Goal: Information Seeking & Learning: Learn about a topic

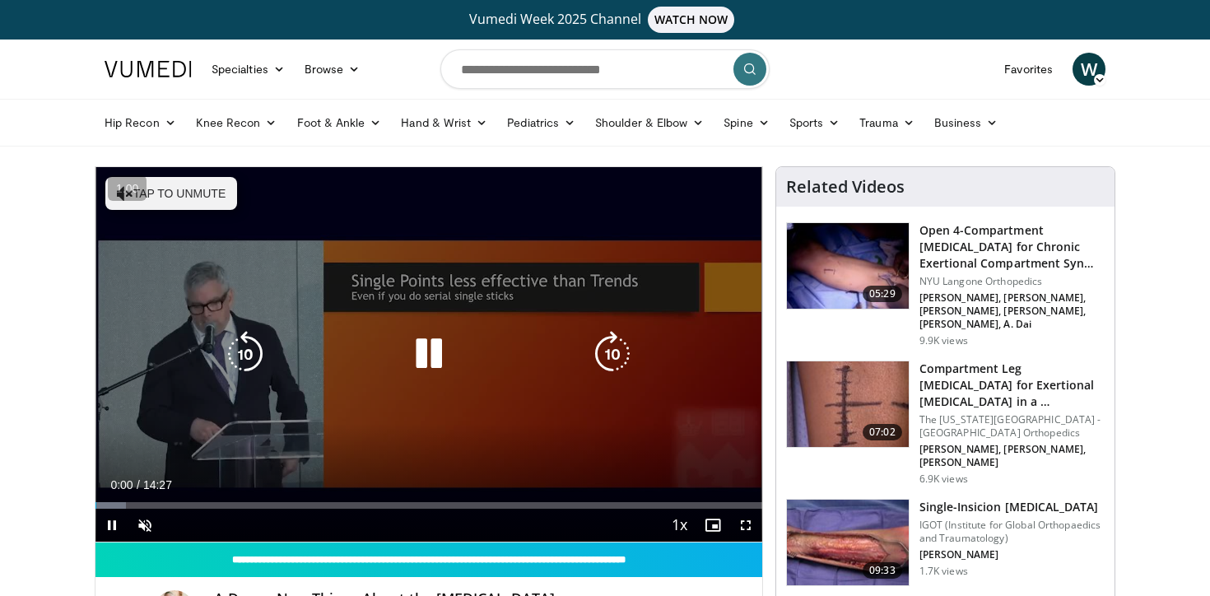
click at [430, 353] on icon "Video Player" at bounding box center [429, 354] width 46 height 46
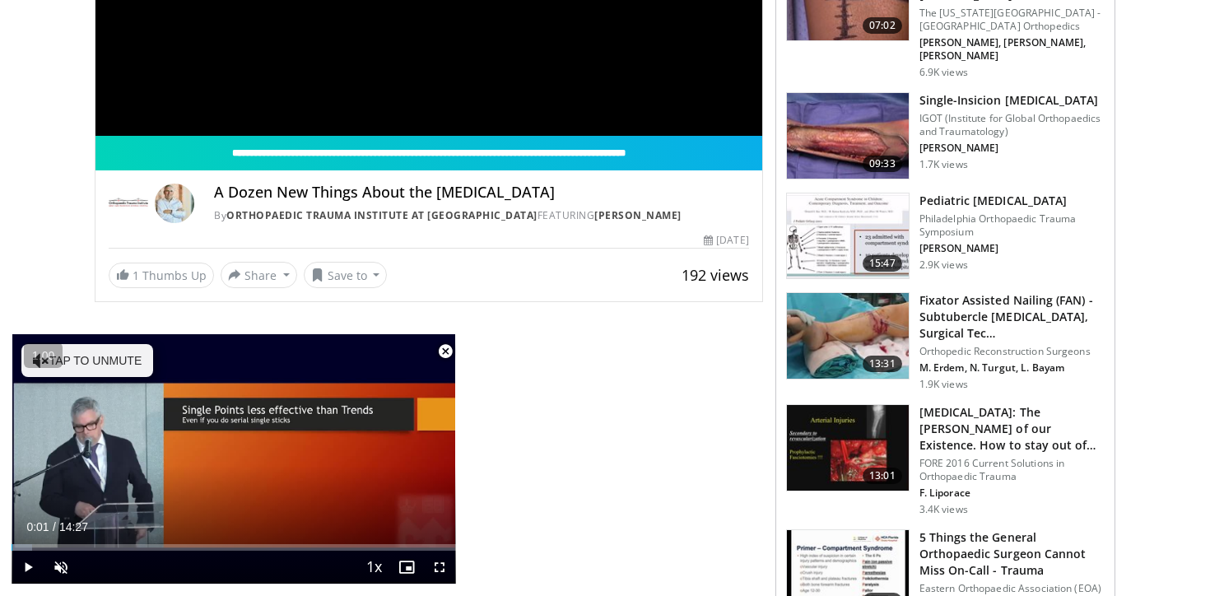
scroll to position [412, 0]
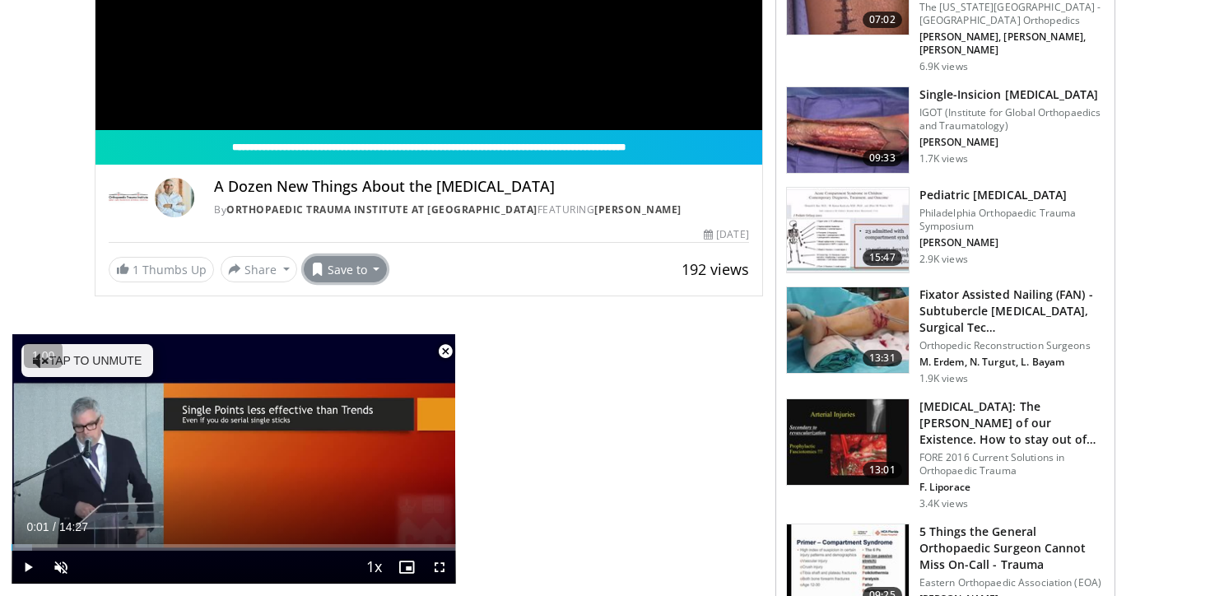
click at [360, 265] on button "Save to" at bounding box center [346, 269] width 84 height 26
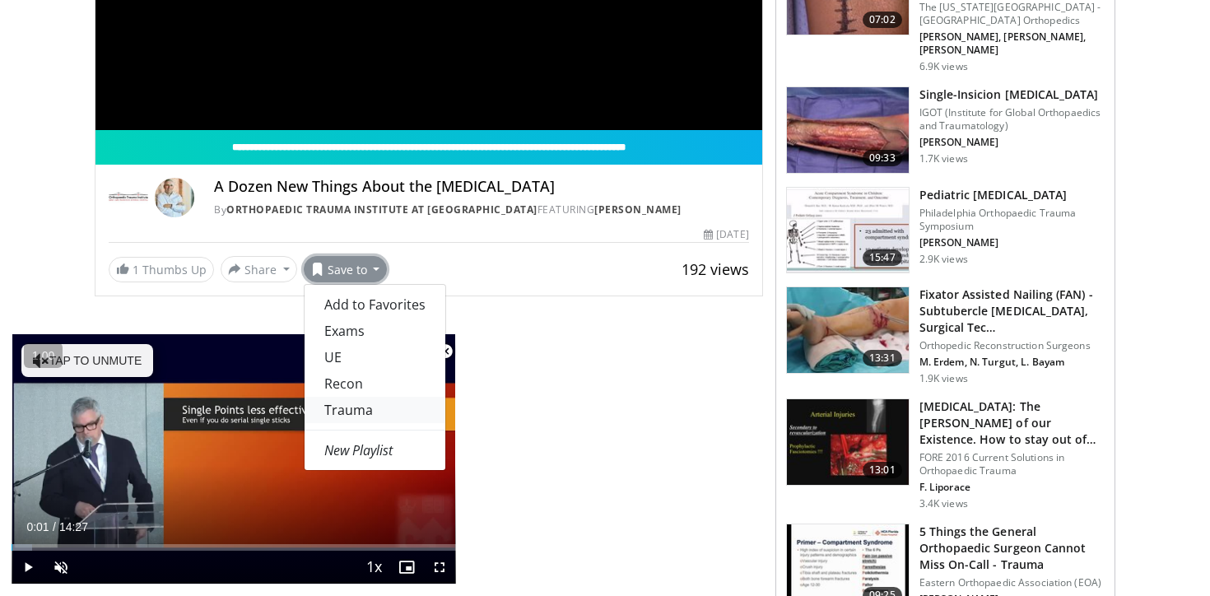
click at [360, 412] on link "Trauma" at bounding box center [374, 410] width 141 height 26
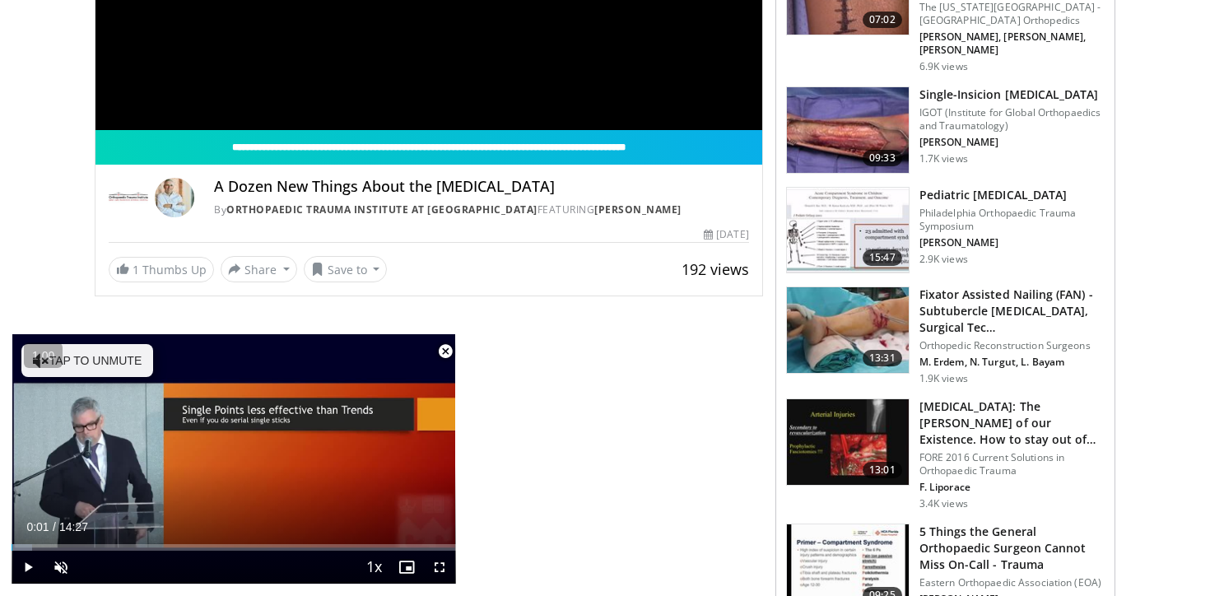
scroll to position [467, 0]
click at [447, 349] on span "Video Player" at bounding box center [445, 351] width 33 height 33
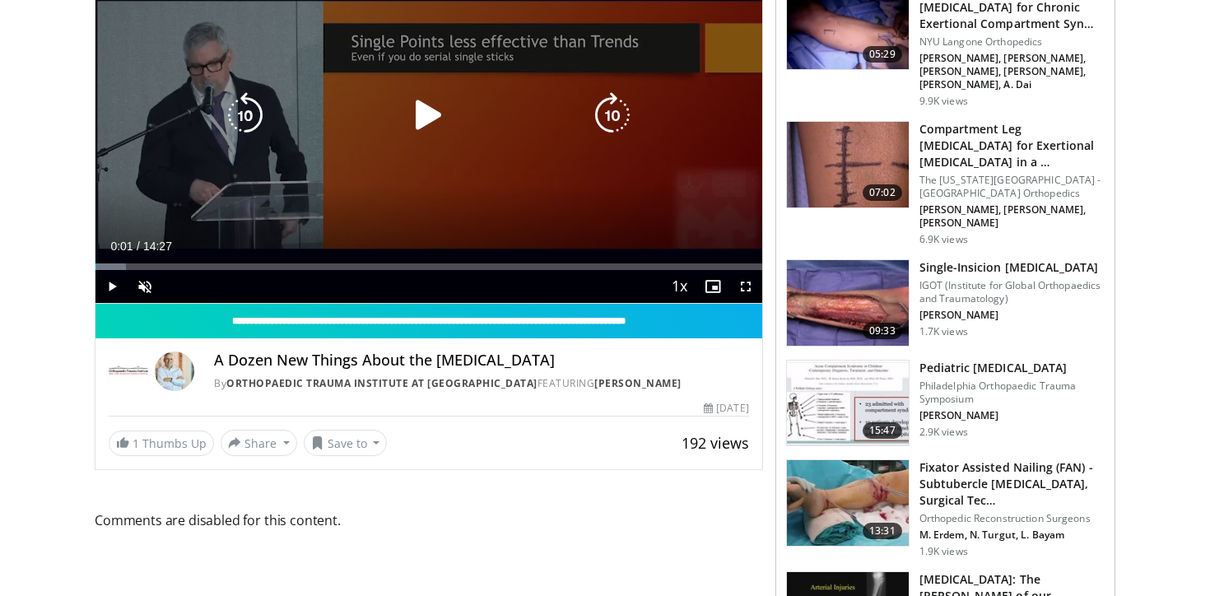
scroll to position [267, 0]
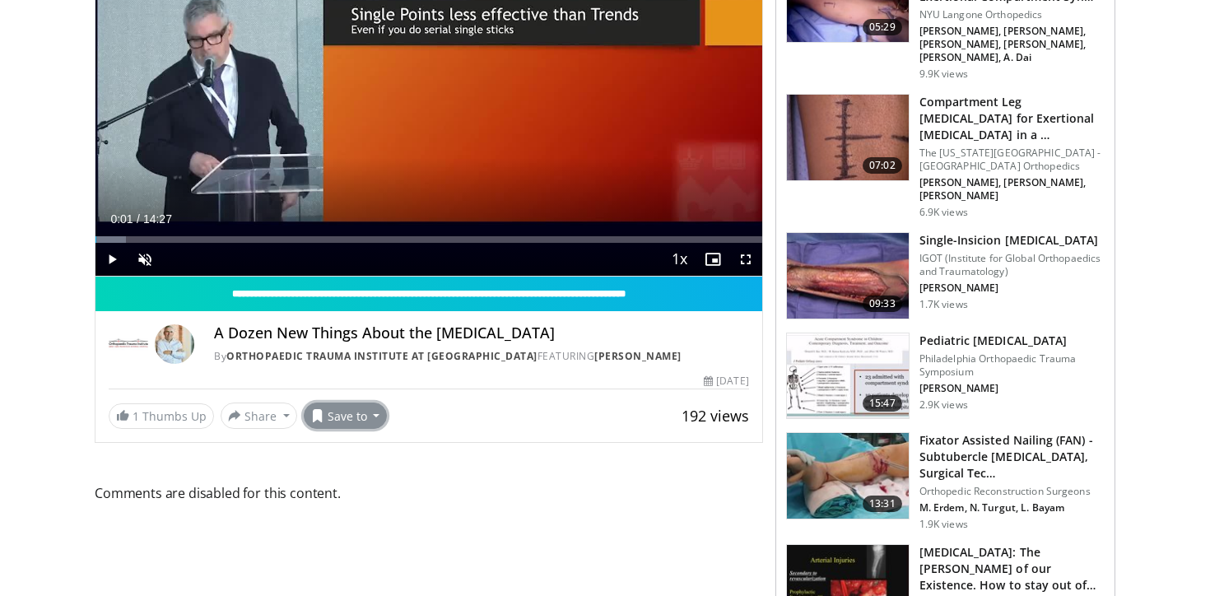
click at [370, 414] on button "Save to" at bounding box center [346, 415] width 84 height 26
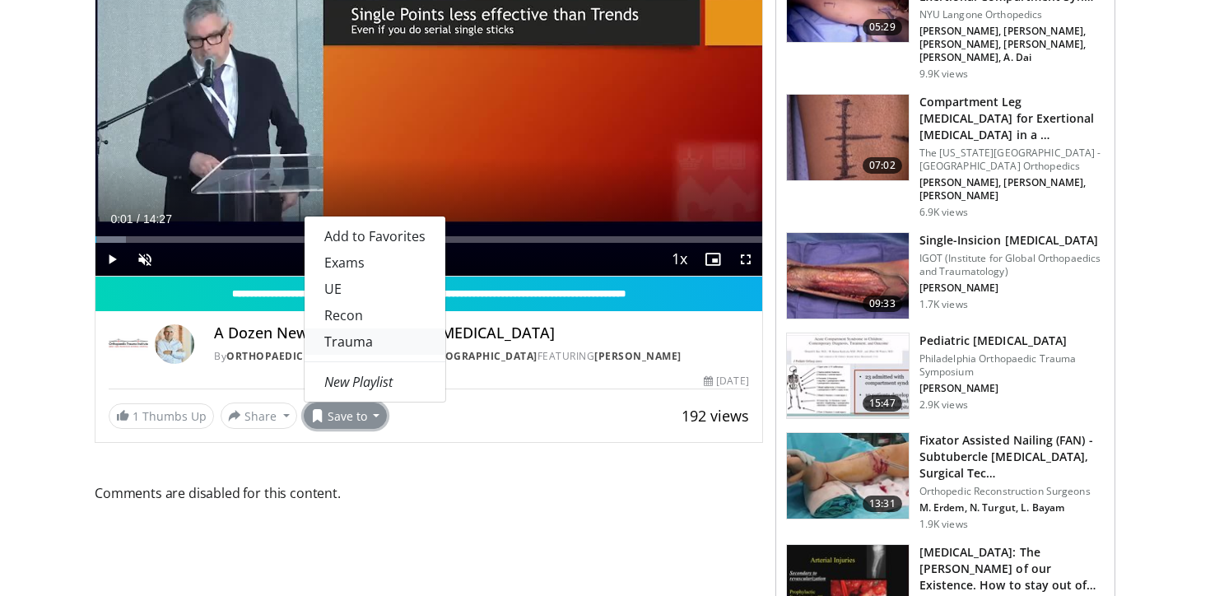
click at [375, 346] on link "Trauma" at bounding box center [374, 341] width 141 height 26
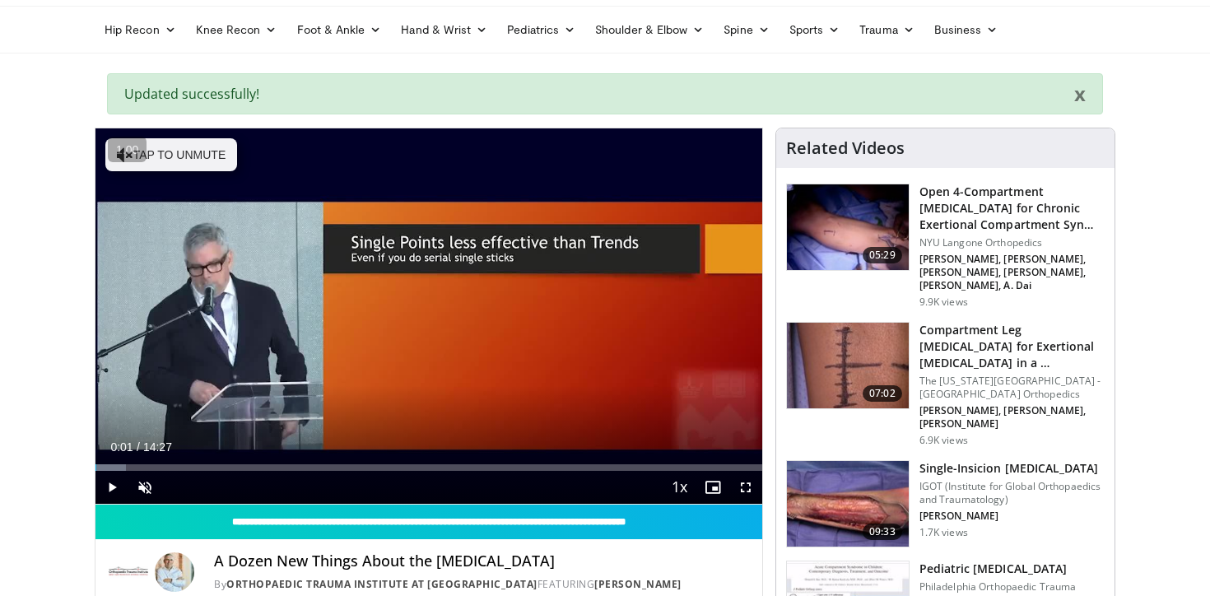
scroll to position [0, 0]
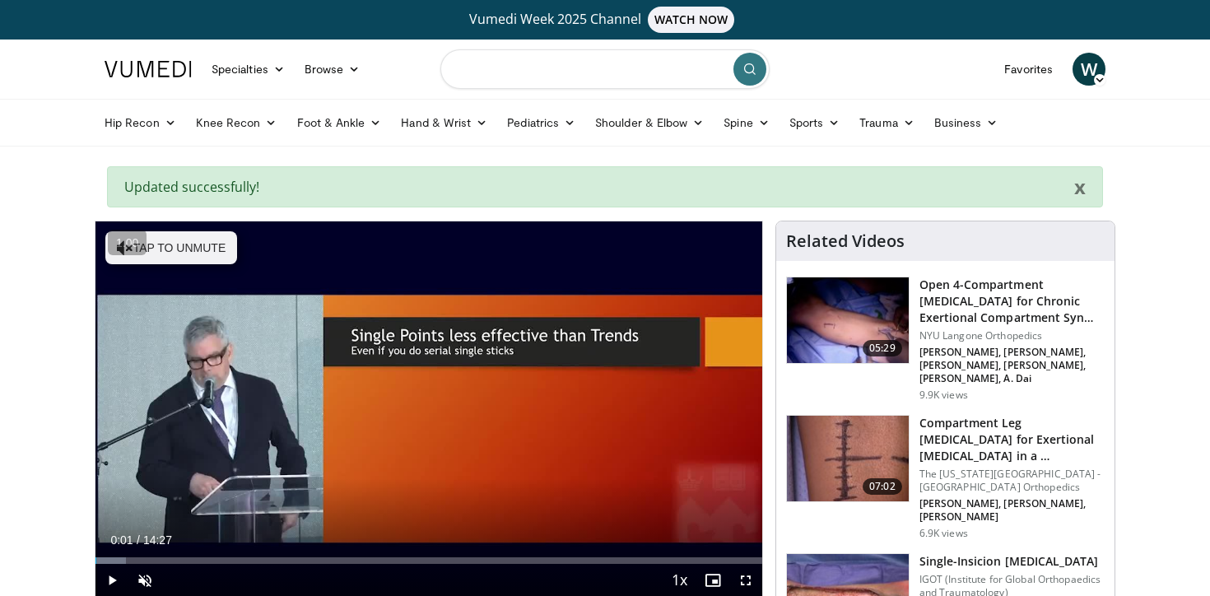
click at [527, 72] on input "Search topics, interventions" at bounding box center [604, 69] width 329 height 40
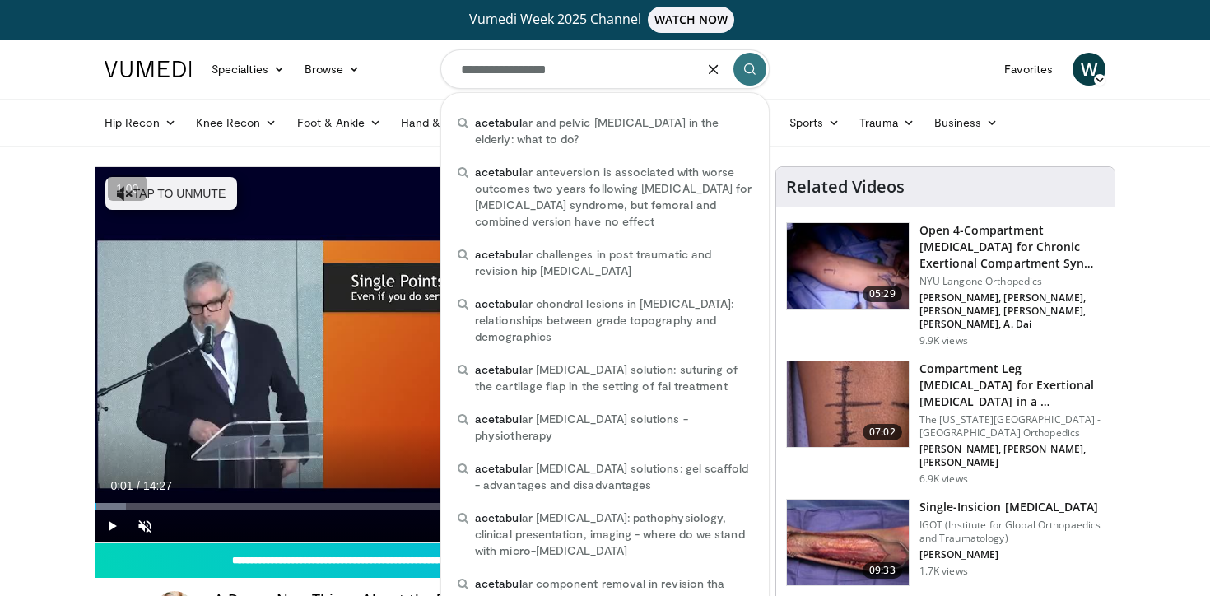
type input "**********"
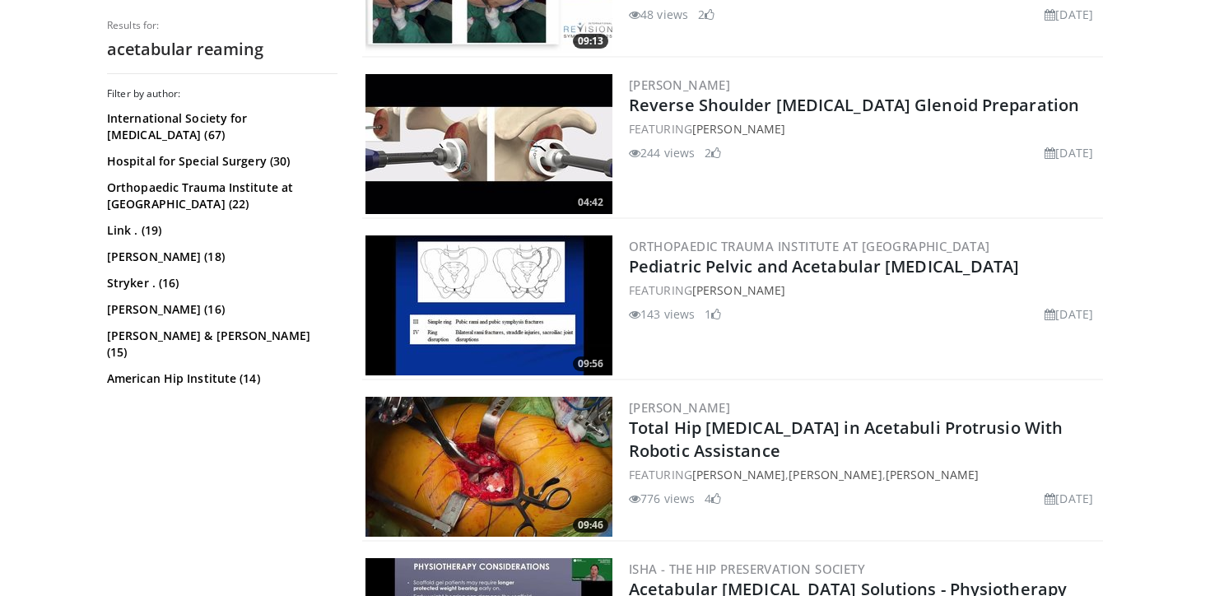
scroll to position [1793, 0]
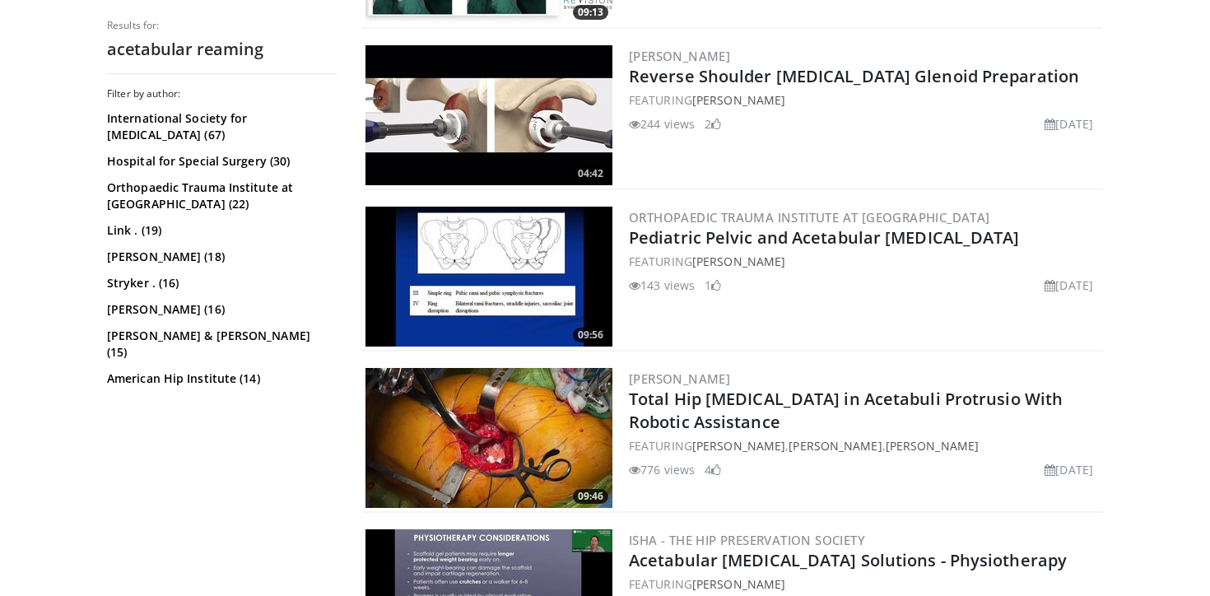
drag, startPoint x: 725, startPoint y: 184, endPoint x: 815, endPoint y: 21, distance: 186.0
click at [0, 0] on body "Vumedi Week 2025 Channel WATCH NOW Specialties Adult & Family Medicine Allergy,…" at bounding box center [605, 599] width 1210 height 4785
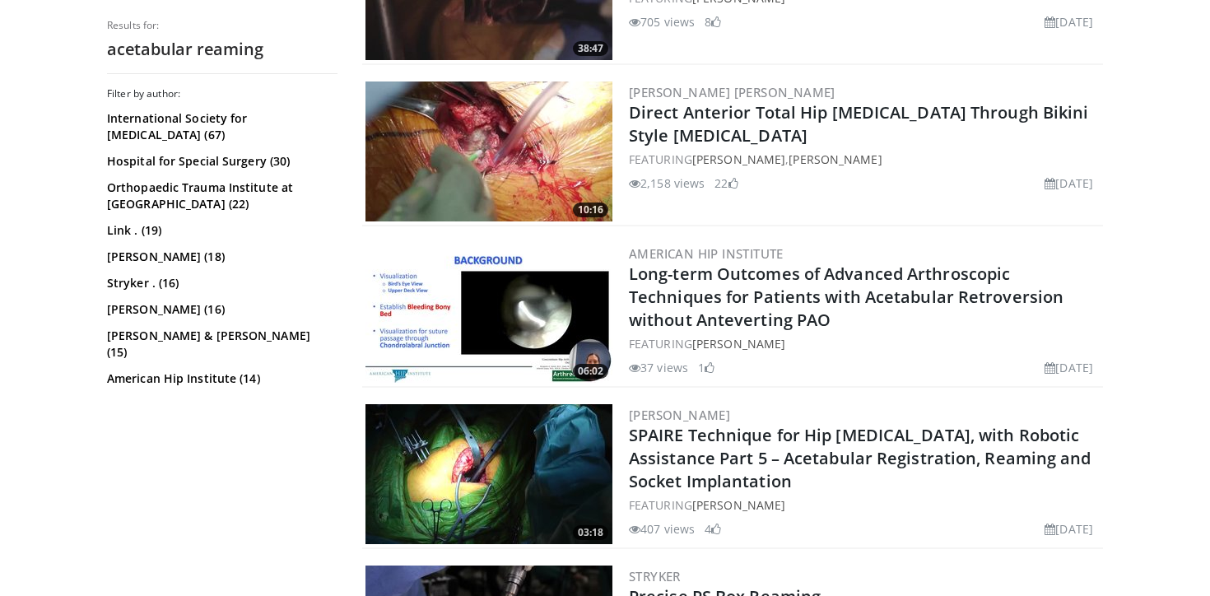
scroll to position [3044, 0]
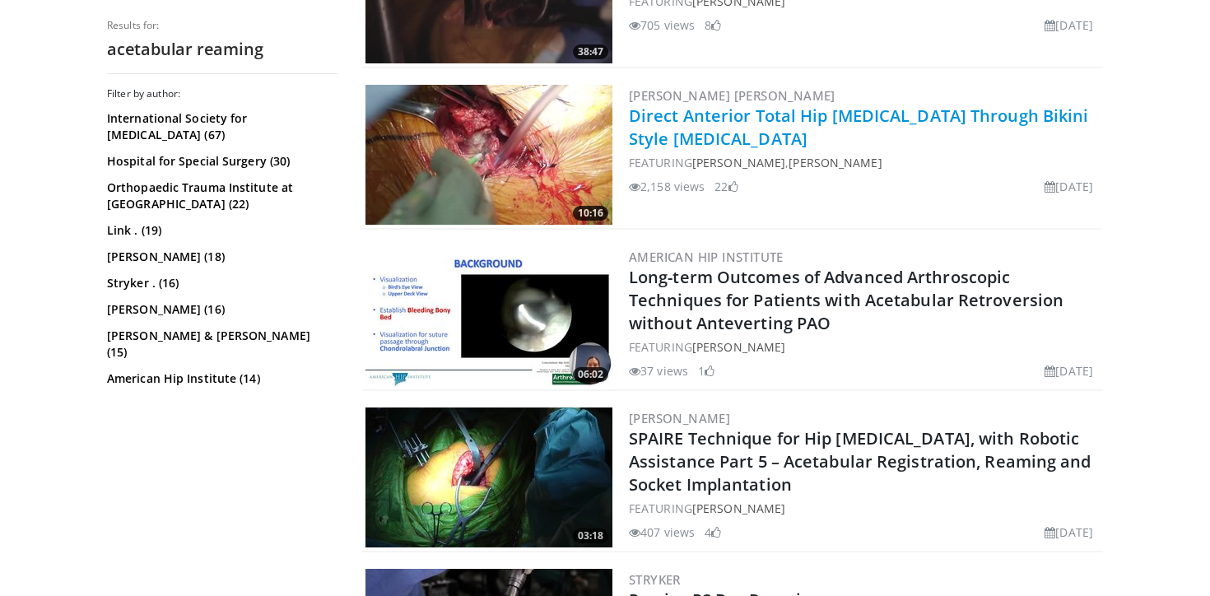
click at [746, 109] on link "Direct Anterior Total Hip [MEDICAL_DATA] Through Bikini Style [MEDICAL_DATA]" at bounding box center [859, 127] width 460 height 45
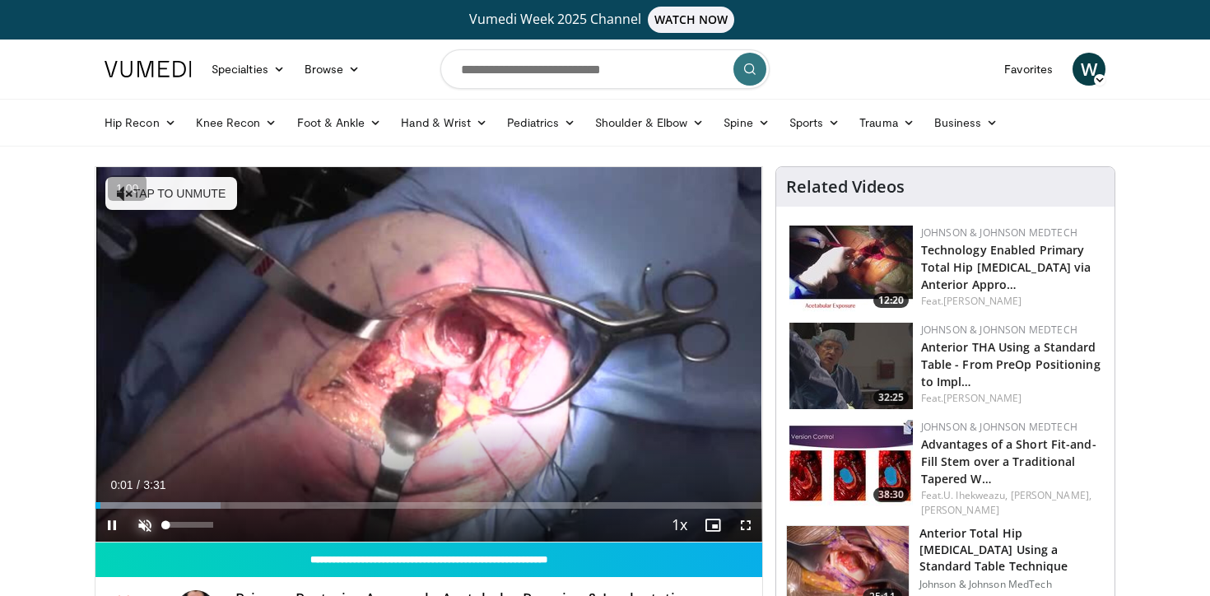
click at [142, 533] on span "Video Player" at bounding box center [144, 525] width 33 height 33
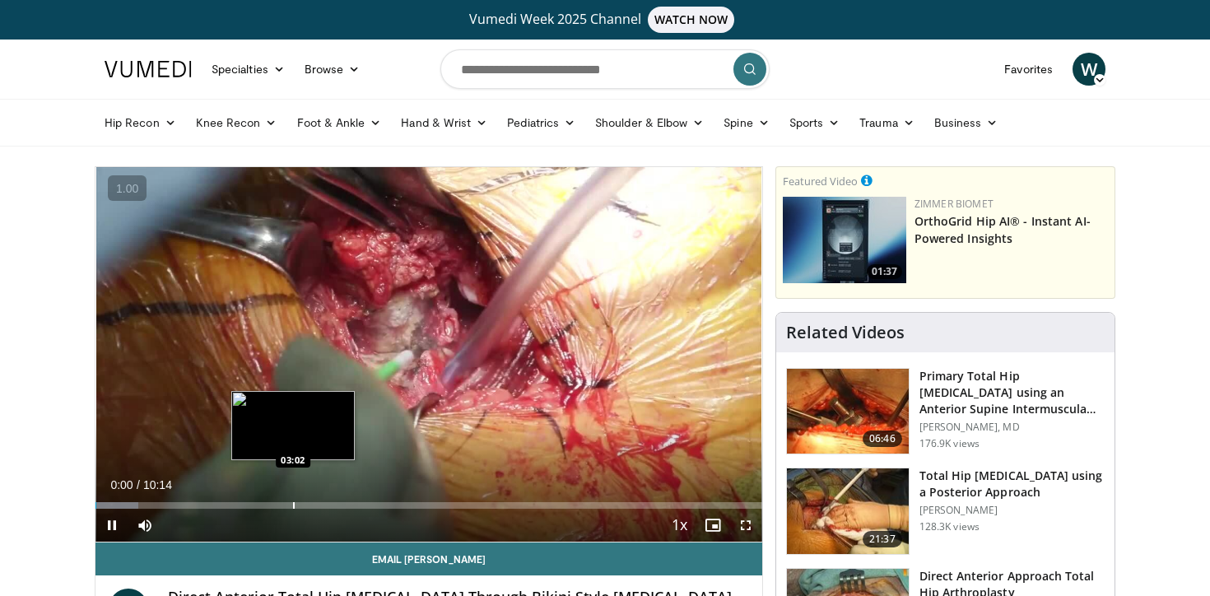
click at [293, 506] on div "Progress Bar" at bounding box center [294, 505] width 2 height 7
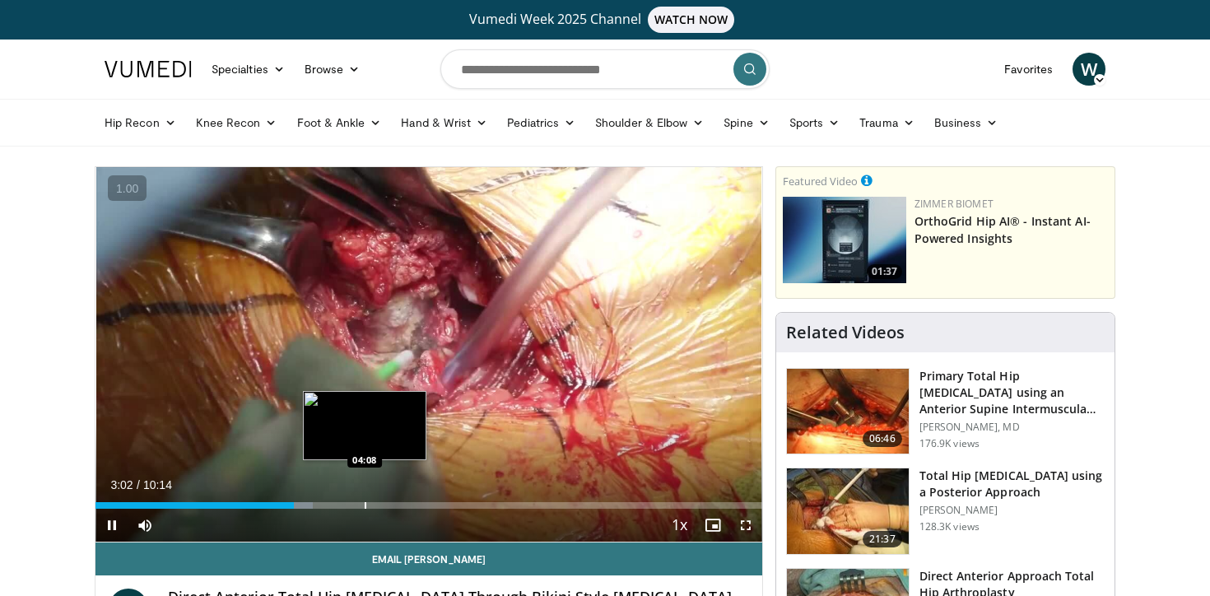
click at [365, 502] on div "Progress Bar" at bounding box center [366, 505] width 2 height 7
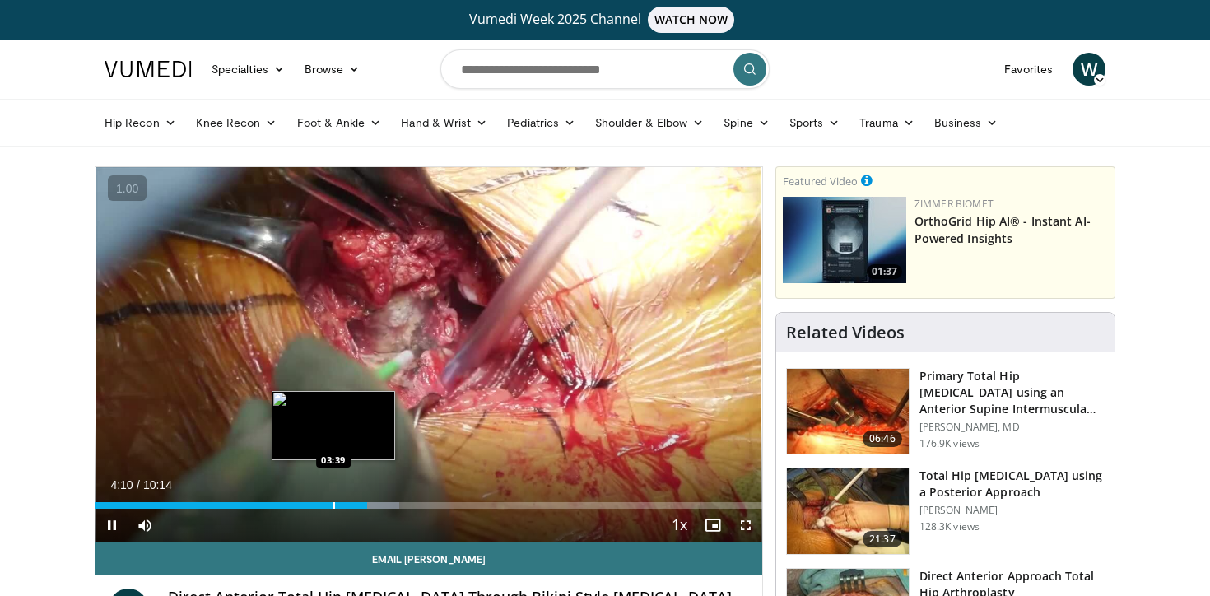
click at [333, 502] on div "Progress Bar" at bounding box center [334, 505] width 2 height 7
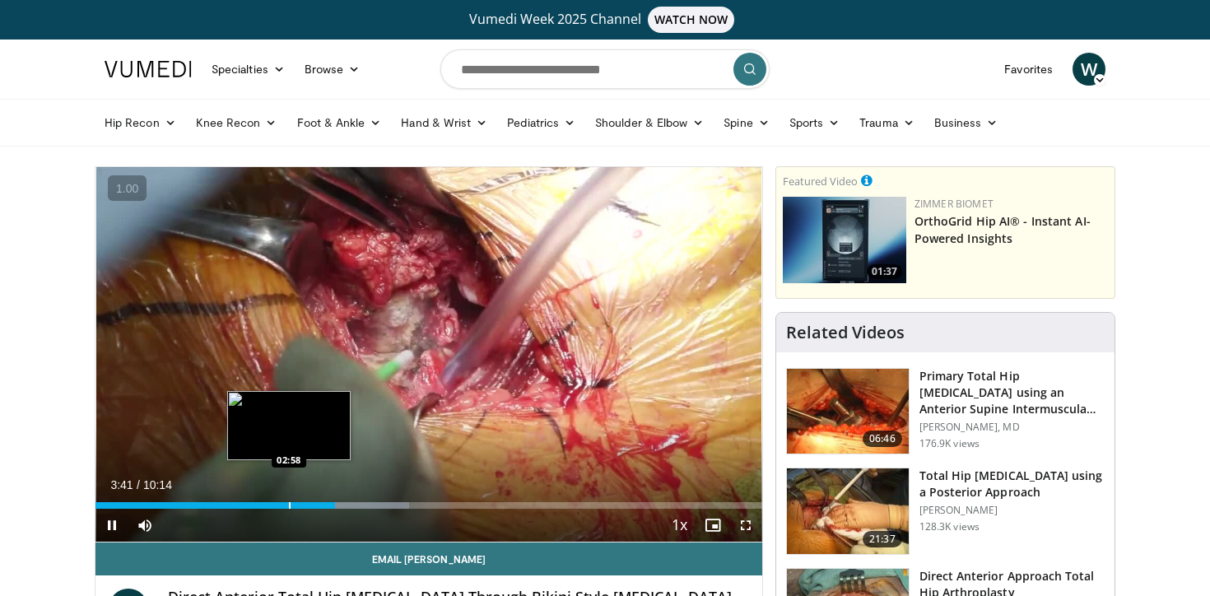
click at [288, 500] on div "Loaded : 47.07% 03:41 02:58" at bounding box center [428, 501] width 667 height 16
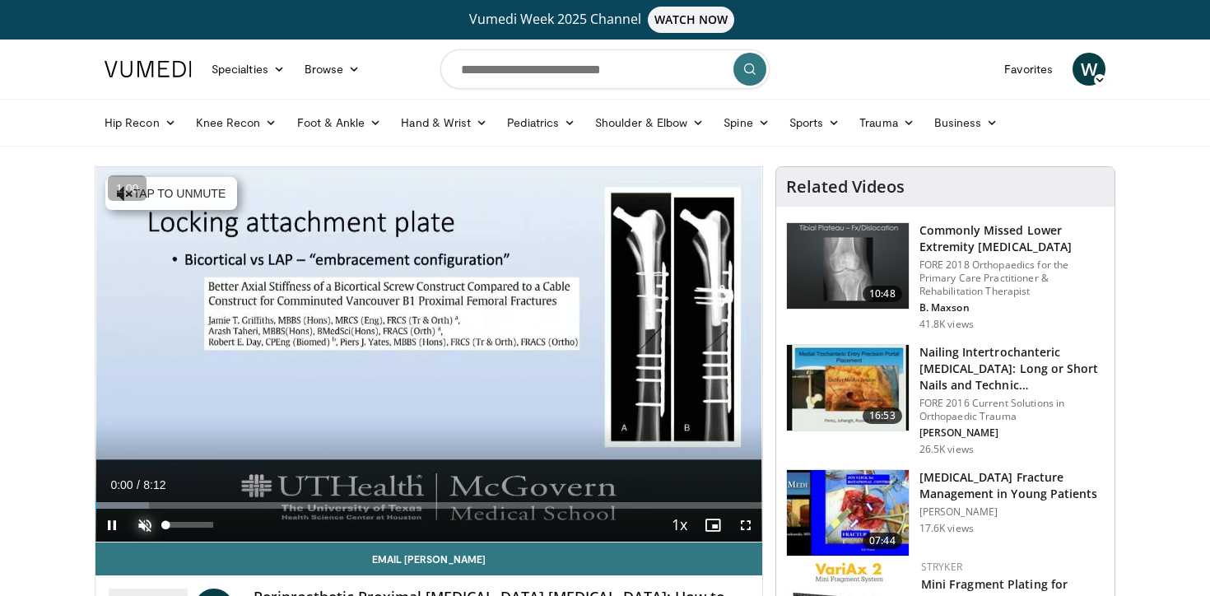
click at [144, 530] on span "Video Player" at bounding box center [144, 525] width 33 height 33
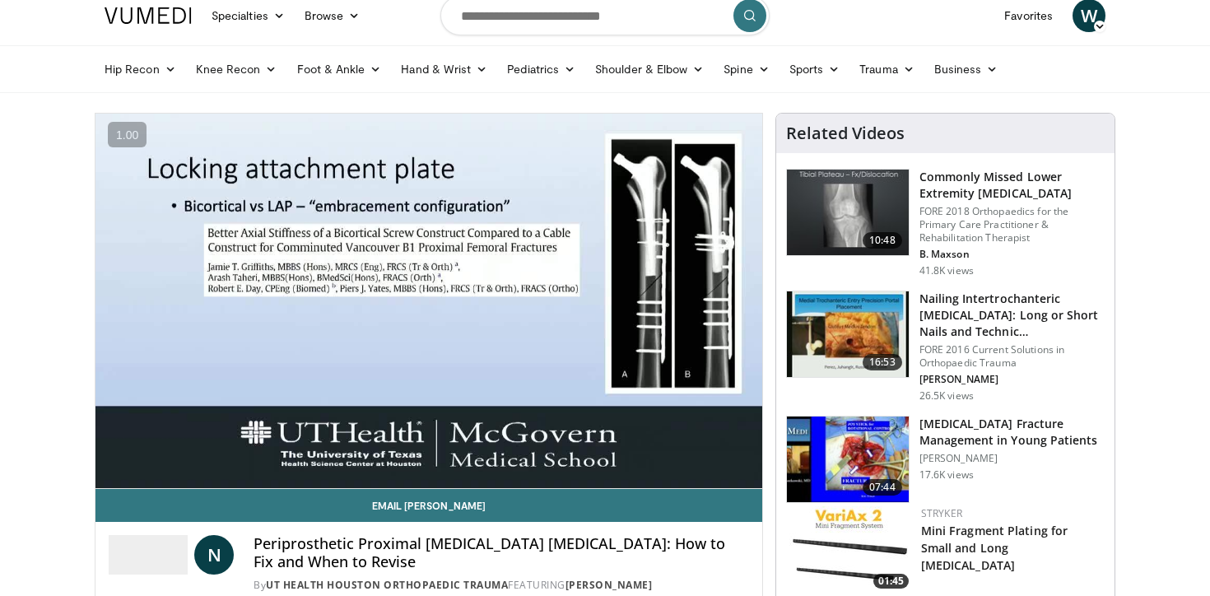
scroll to position [54, 0]
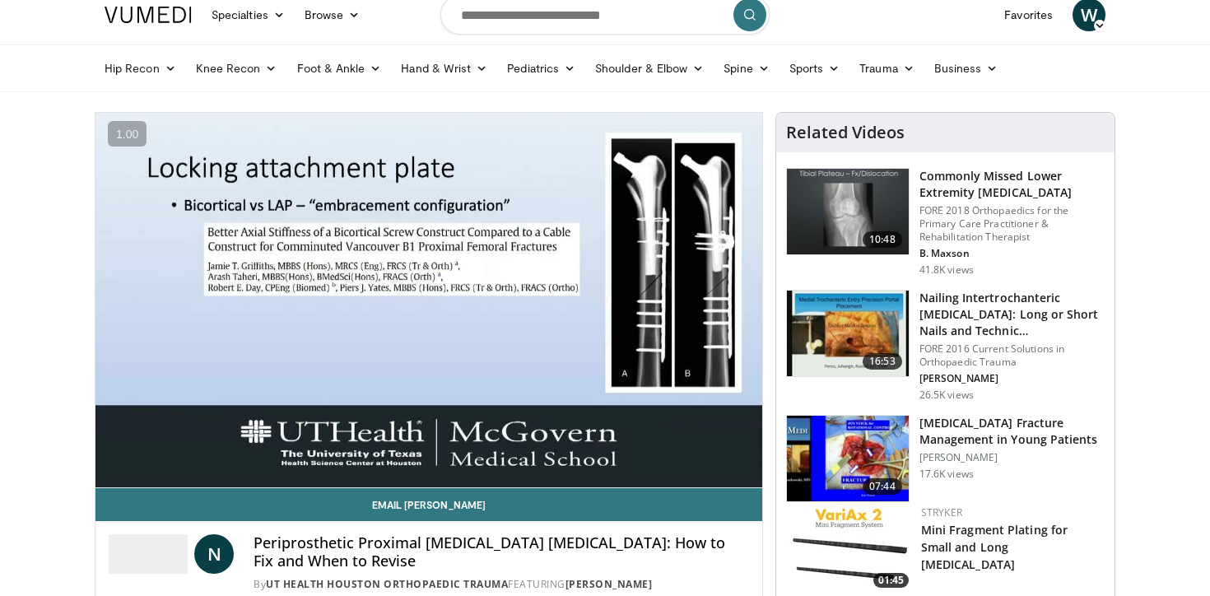
click at [128, 454] on button "Mute" at bounding box center [144, 470] width 33 height 33
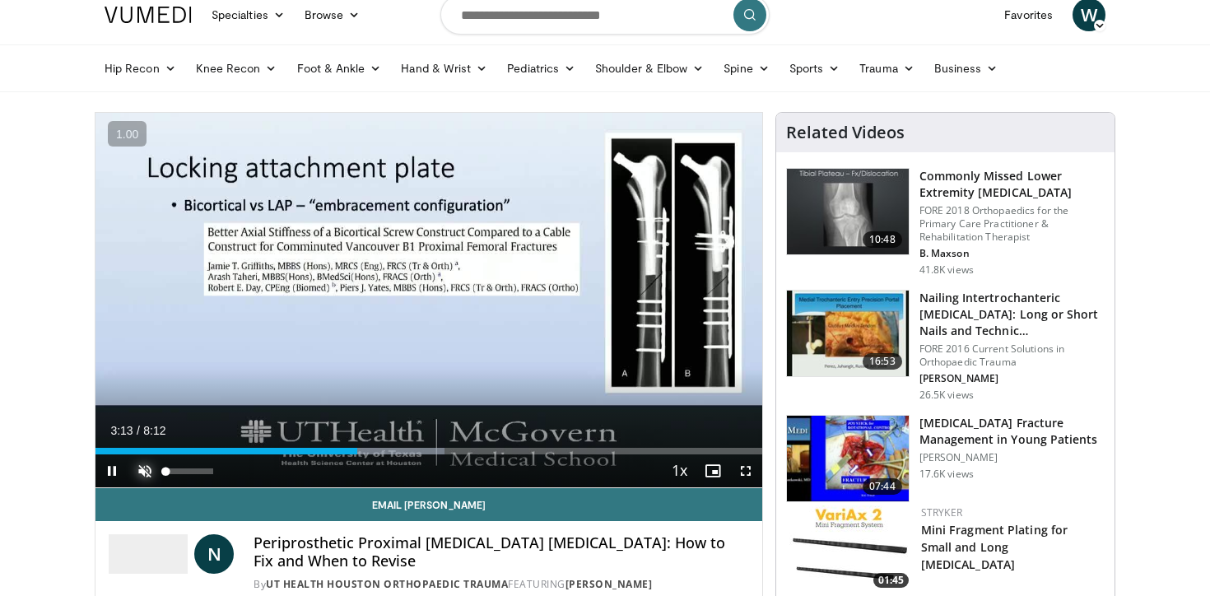
click at [144, 467] on span "Video Player" at bounding box center [144, 470] width 33 height 33
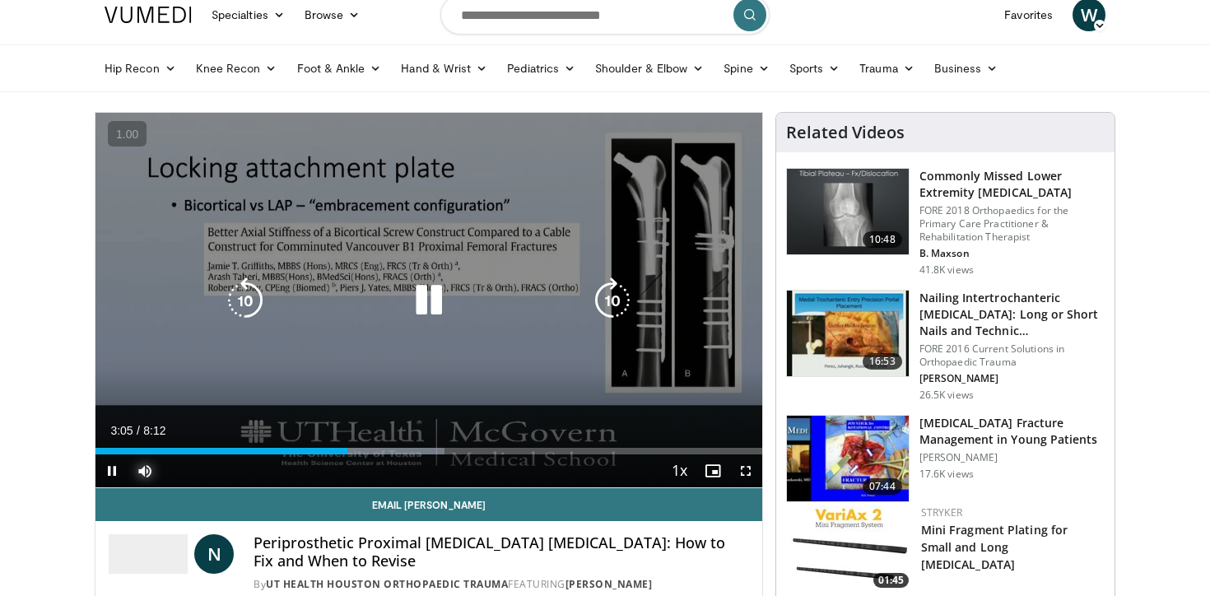
click at [128, 454] on button "Mute" at bounding box center [144, 470] width 33 height 33
click at [128, 454] on button "Unmute" at bounding box center [144, 470] width 33 height 33
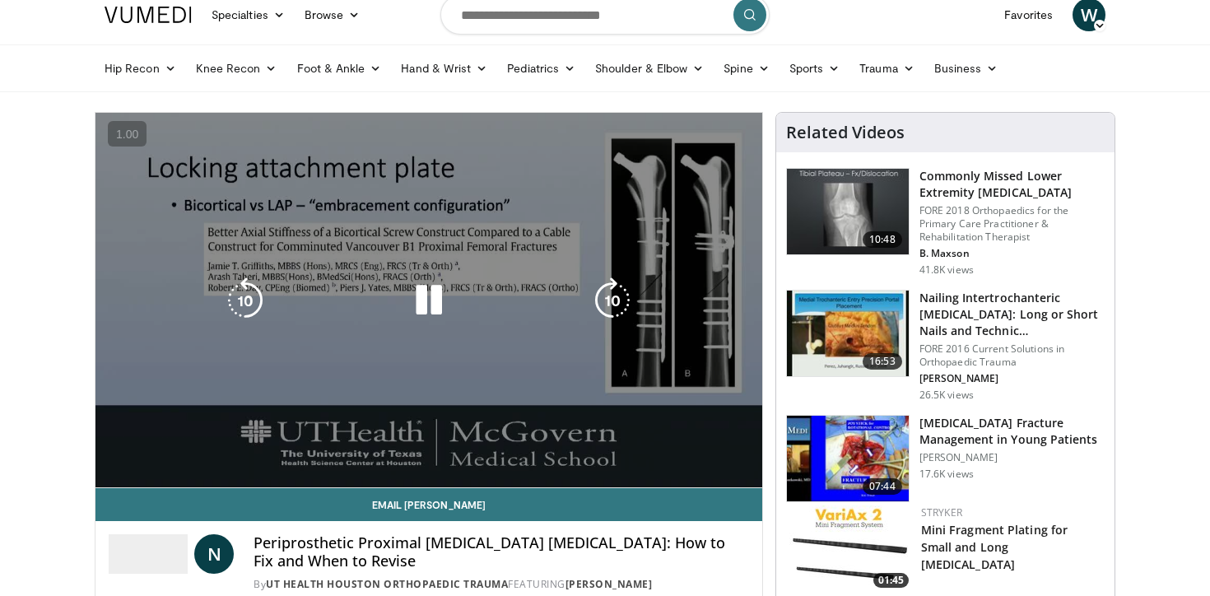
click at [416, 286] on icon "Video Player" at bounding box center [429, 300] width 46 height 46
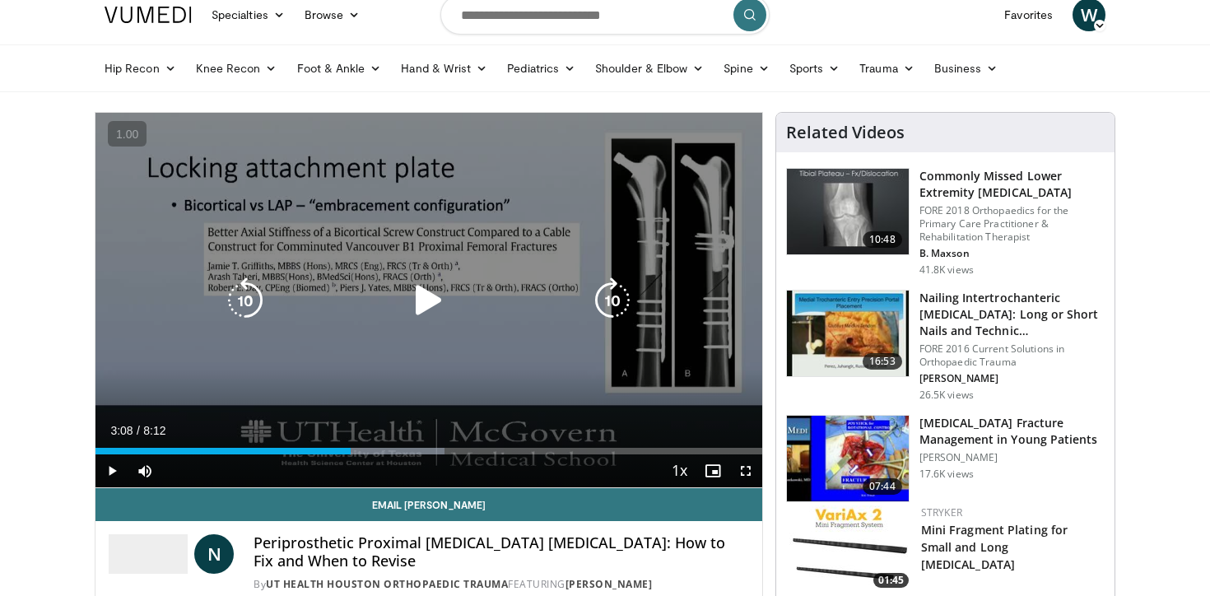
click at [418, 278] on icon "Video Player" at bounding box center [429, 300] width 46 height 46
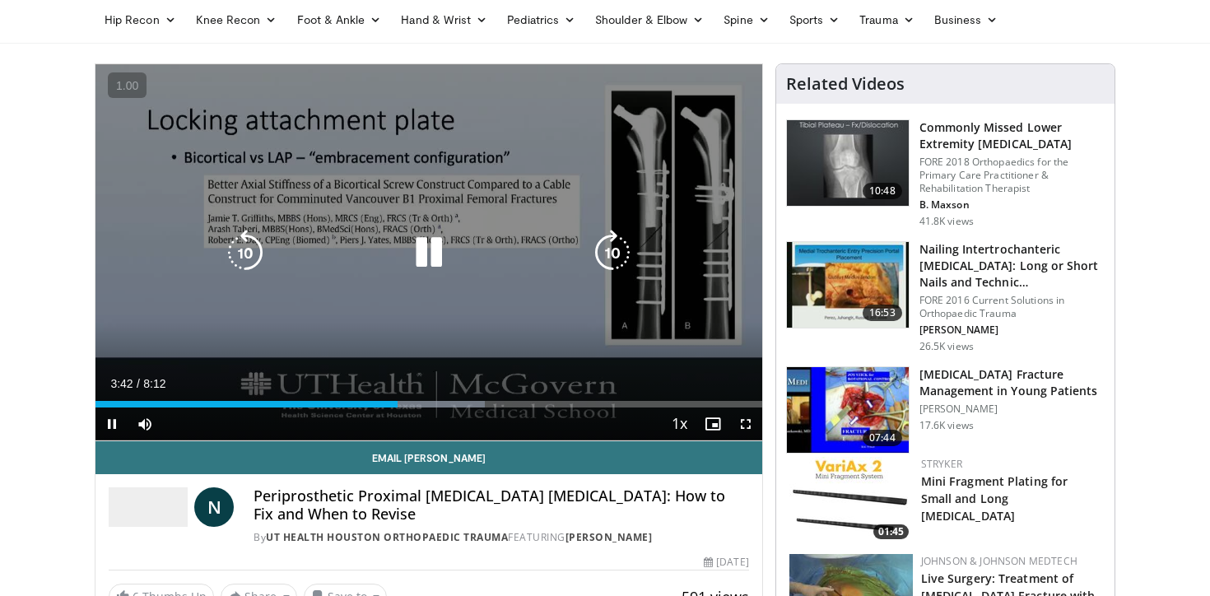
scroll to position [0, 0]
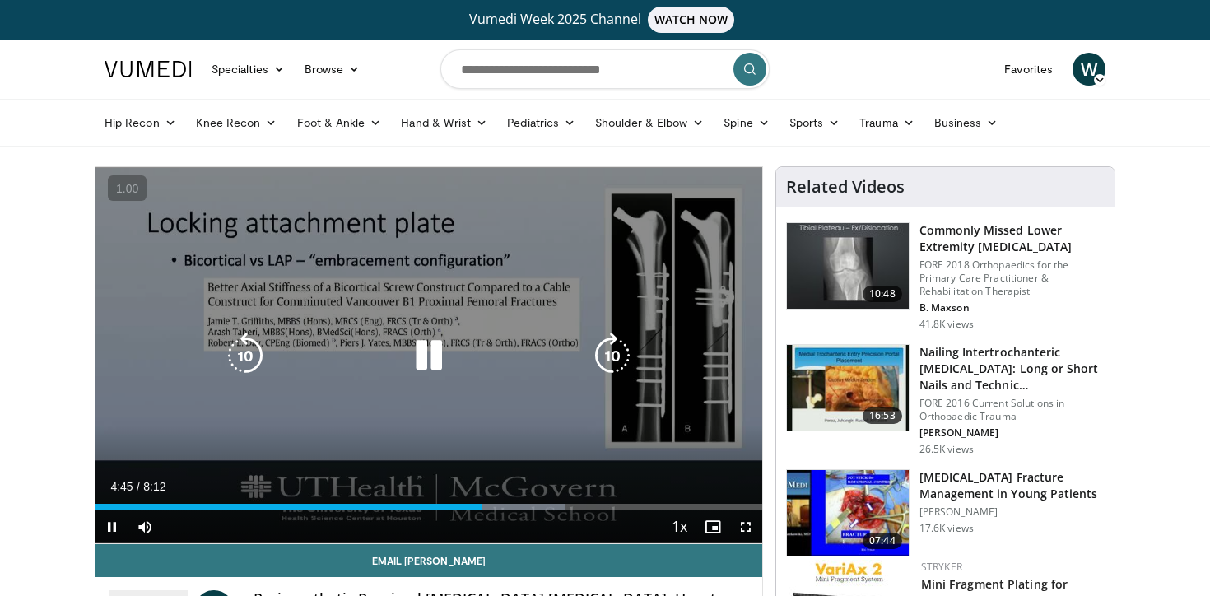
click at [427, 334] on icon "Video Player" at bounding box center [429, 355] width 46 height 46
click at [427, 340] on icon "Video Player" at bounding box center [429, 355] width 46 height 46
click at [416, 343] on icon "Video Player" at bounding box center [429, 355] width 46 height 46
